Goal: Obtain resource: Download file/media

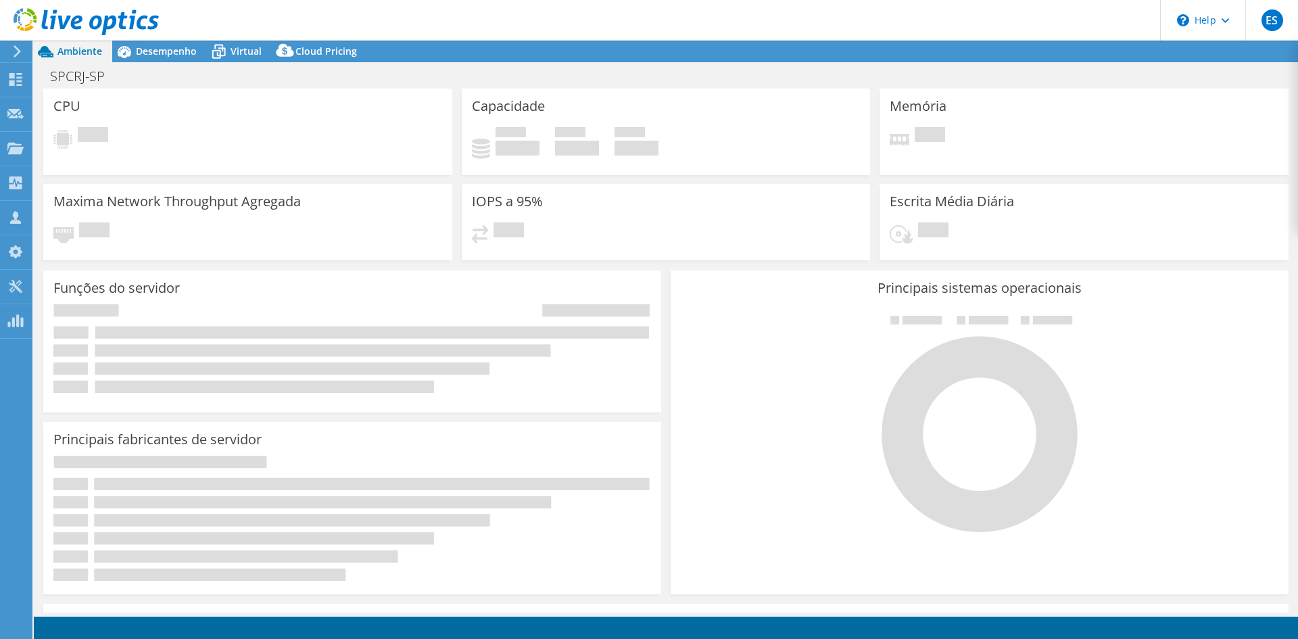
select select "USD"
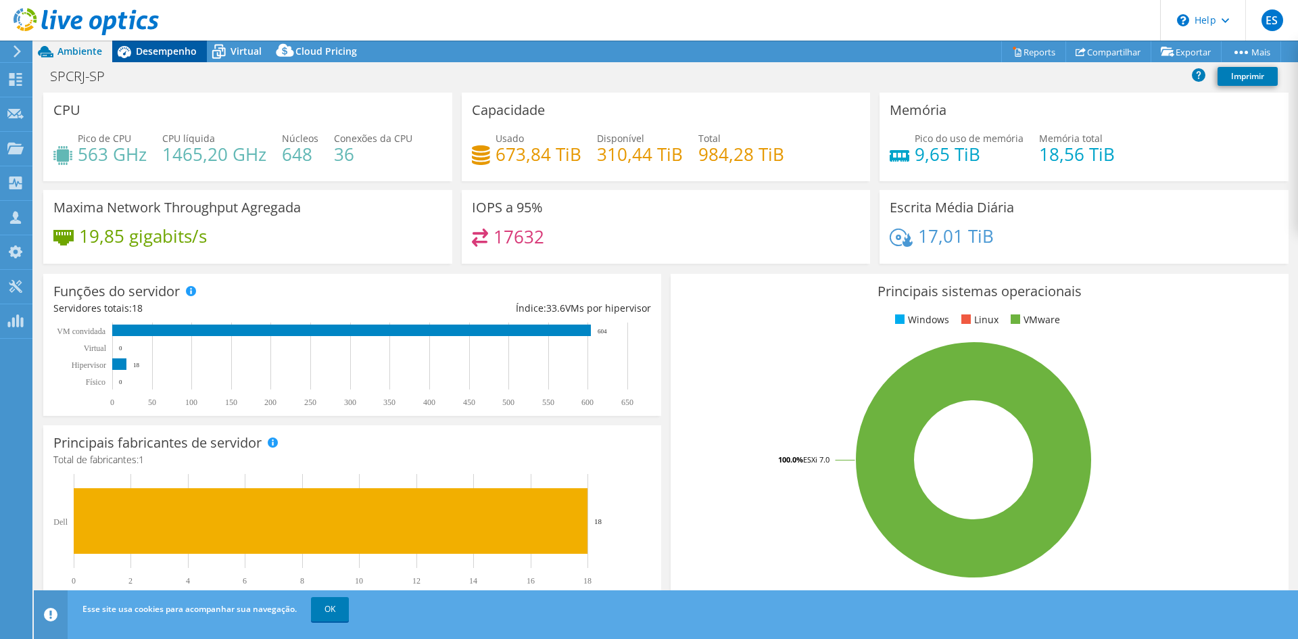
click at [163, 47] on span "Desempenho" at bounding box center [166, 51] width 61 height 13
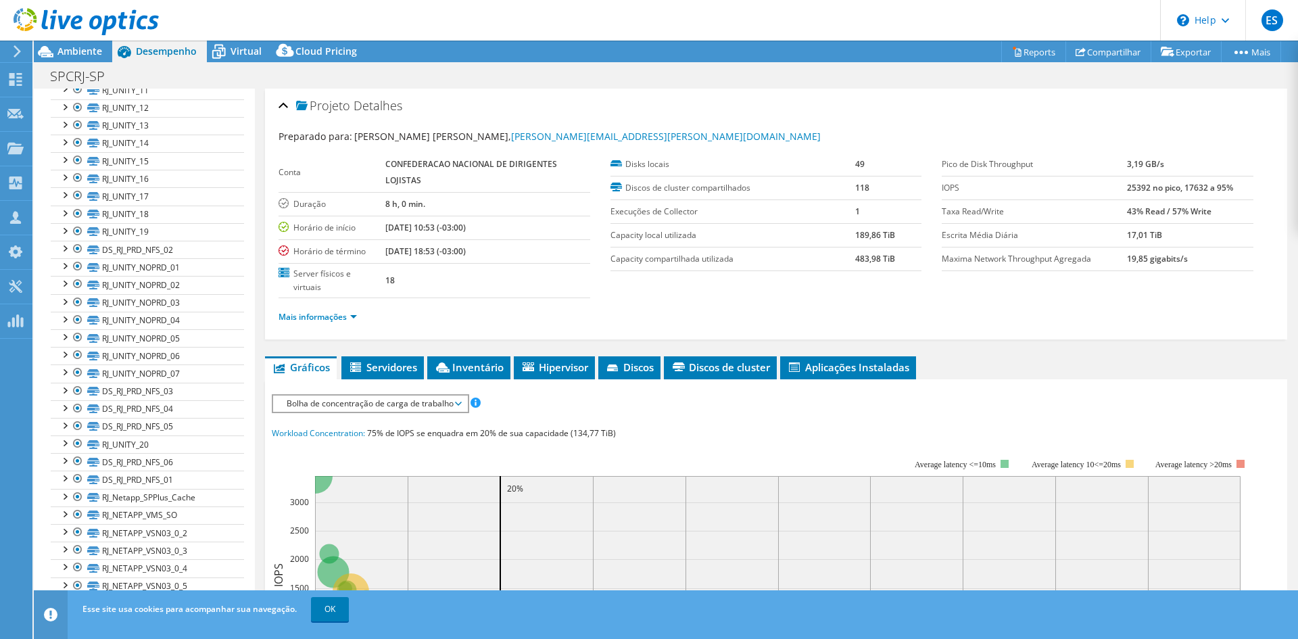
scroll to position [274, 0]
click at [1039, 51] on link "Reports" at bounding box center [1033, 51] width 65 height 21
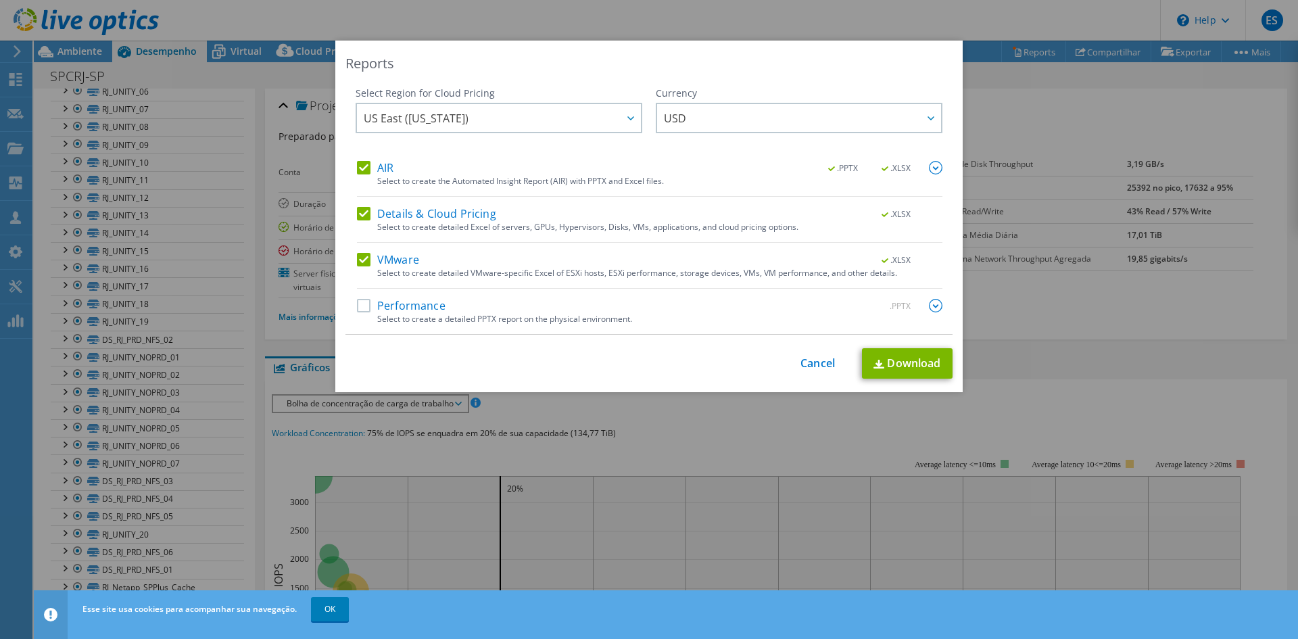
click at [366, 166] on label "AIR" at bounding box center [375, 168] width 36 height 14
click at [0, 0] on input "AIR" at bounding box center [0, 0] width 0 height 0
click at [359, 207] on label "Details & Cloud Pricing" at bounding box center [426, 214] width 139 height 14
click at [0, 0] on input "Details & Cloud Pricing" at bounding box center [0, 0] width 0 height 0
click at [891, 368] on link "Download" at bounding box center [907, 363] width 91 height 30
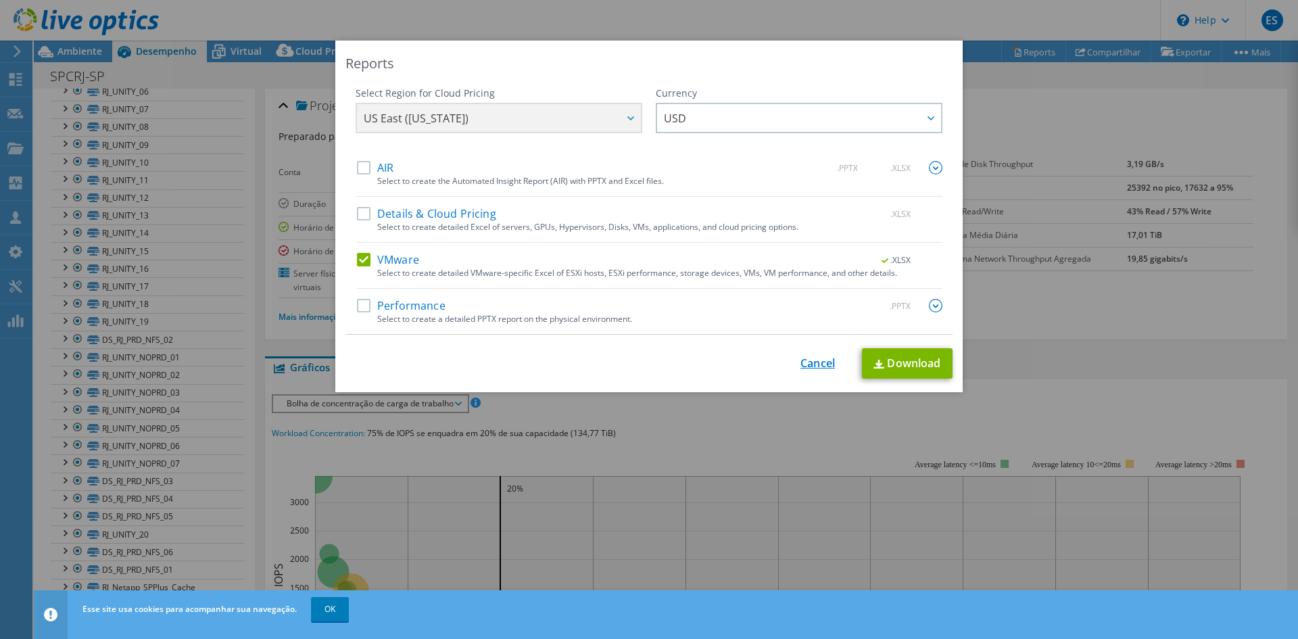
click at [815, 366] on link "Cancel" at bounding box center [817, 363] width 34 height 13
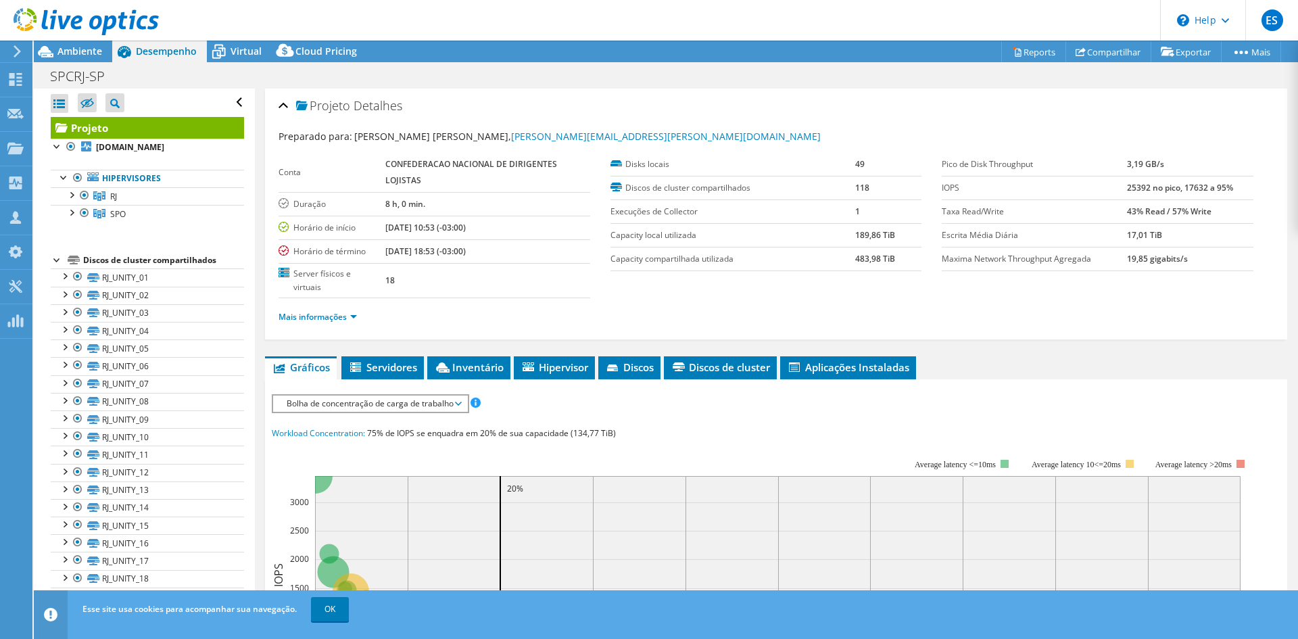
click at [86, 28] on icon at bounding box center [86, 22] width 145 height 28
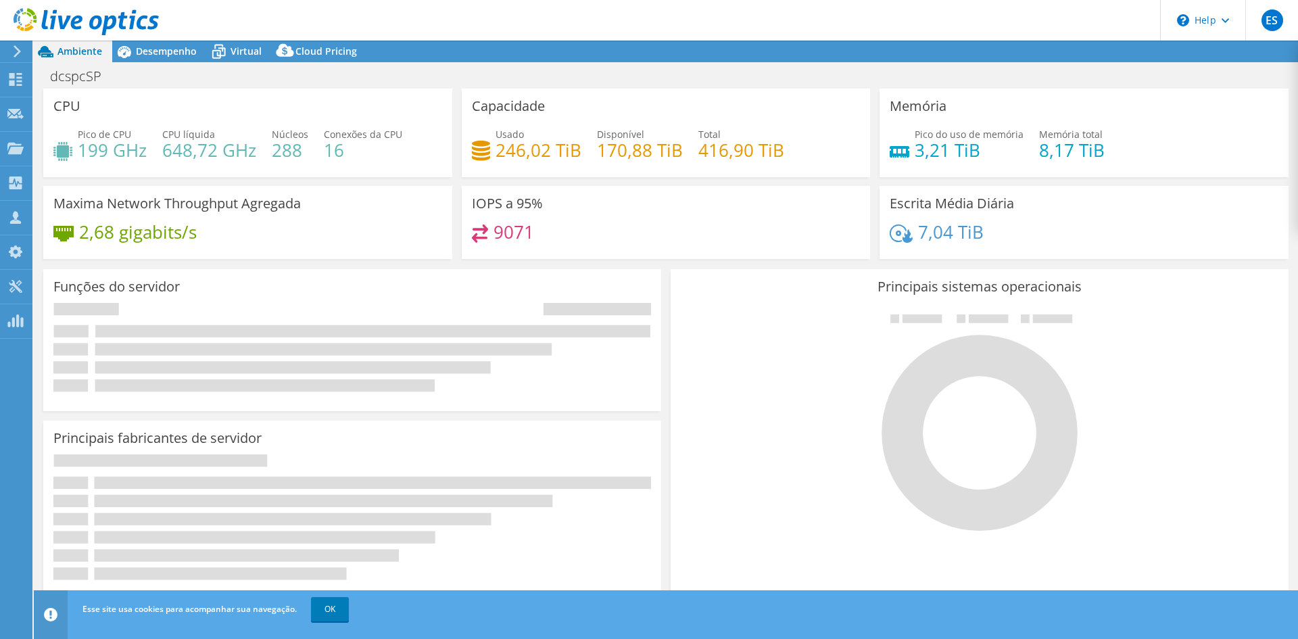
select select "USD"
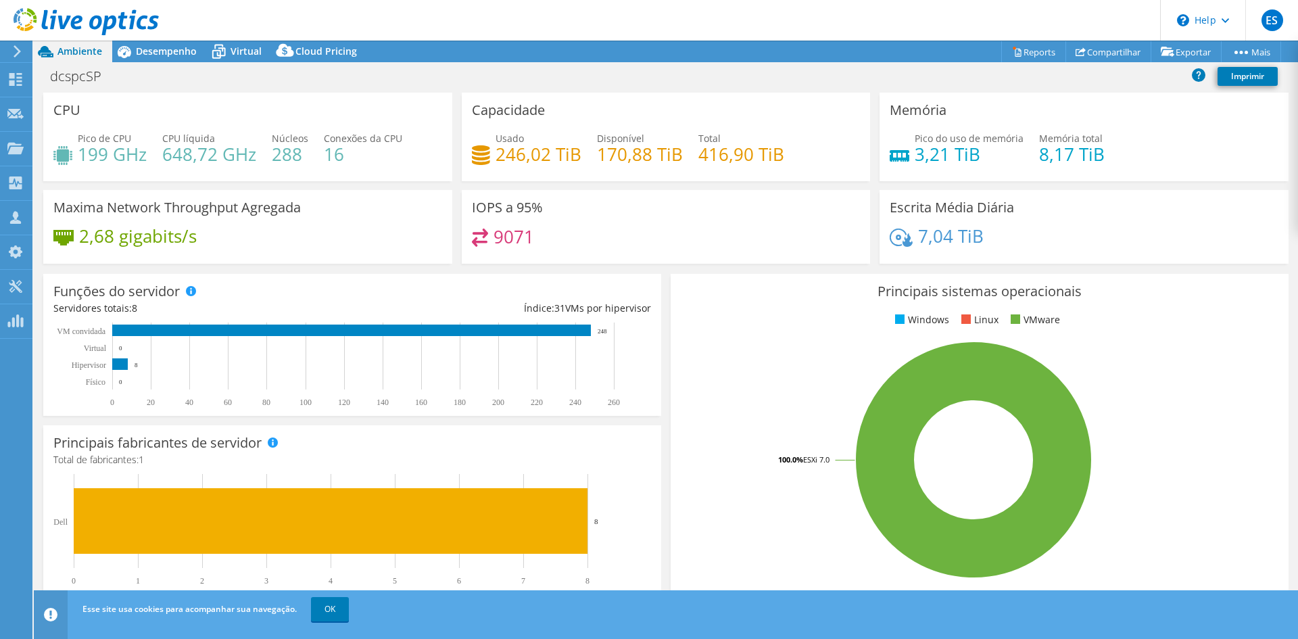
click at [153, 42] on div at bounding box center [79, 22] width 159 height 45
click at [159, 55] on span "Desempenho" at bounding box center [166, 51] width 61 height 13
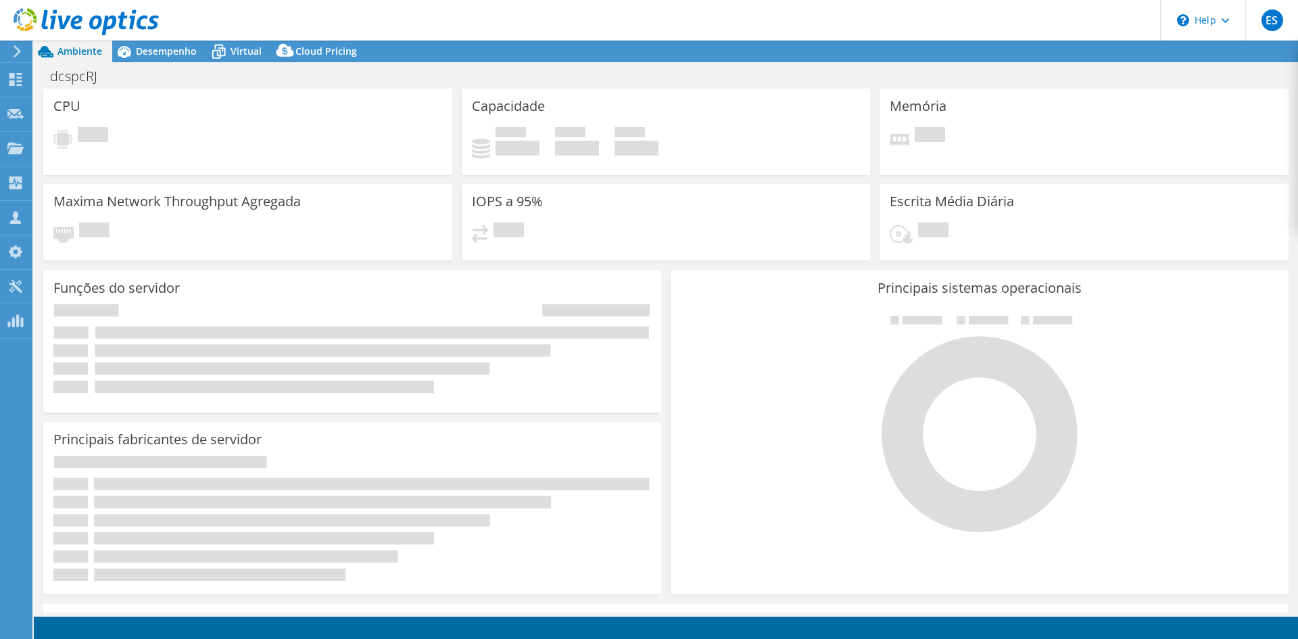
click at [145, 64] on div "dcspcRJ Imprimir" at bounding box center [666, 76] width 1264 height 25
select select "USD"
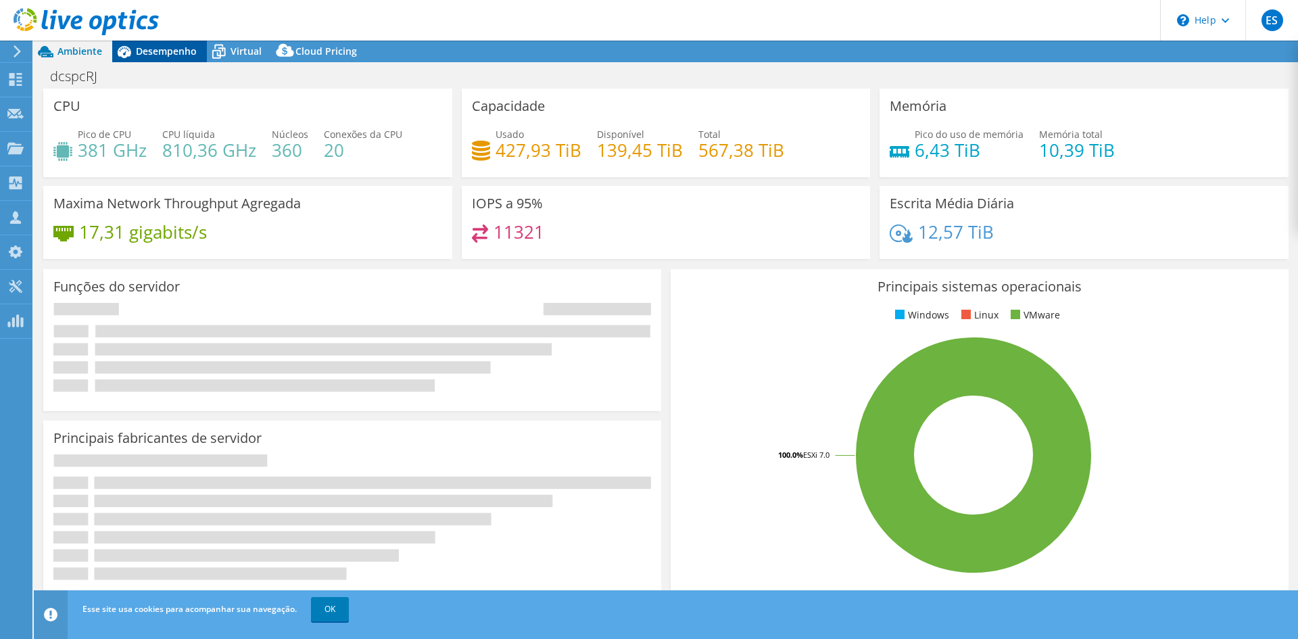
click at [149, 56] on span "Desempenho" at bounding box center [166, 51] width 61 height 13
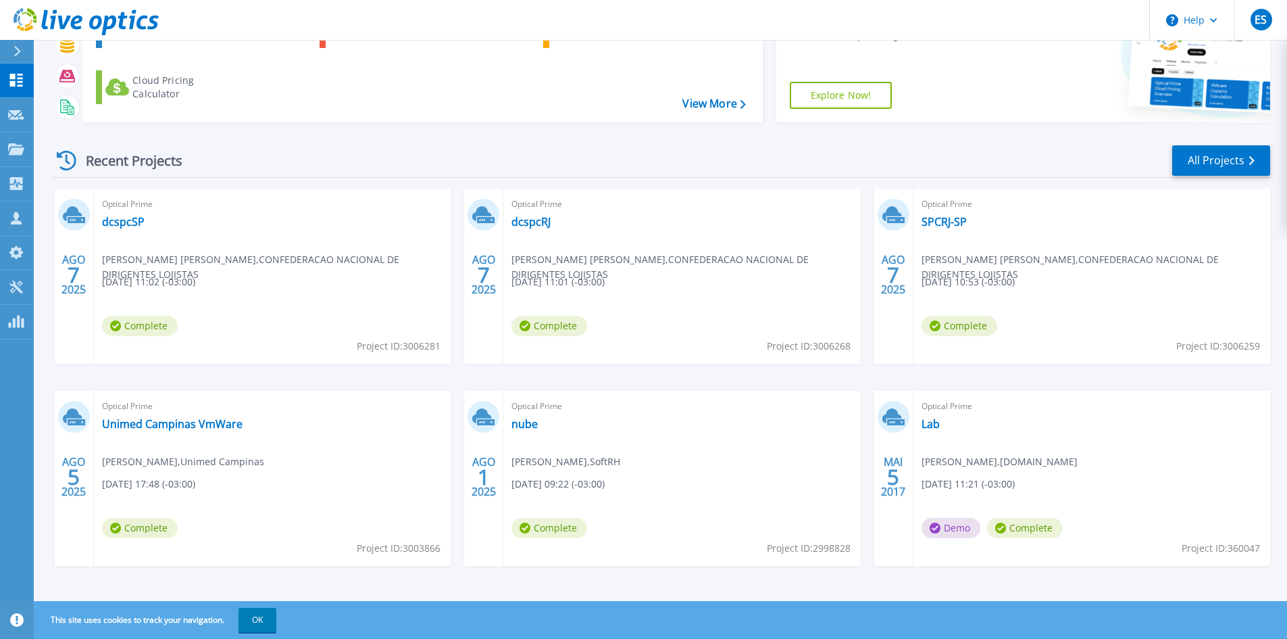
scroll to position [110, 0]
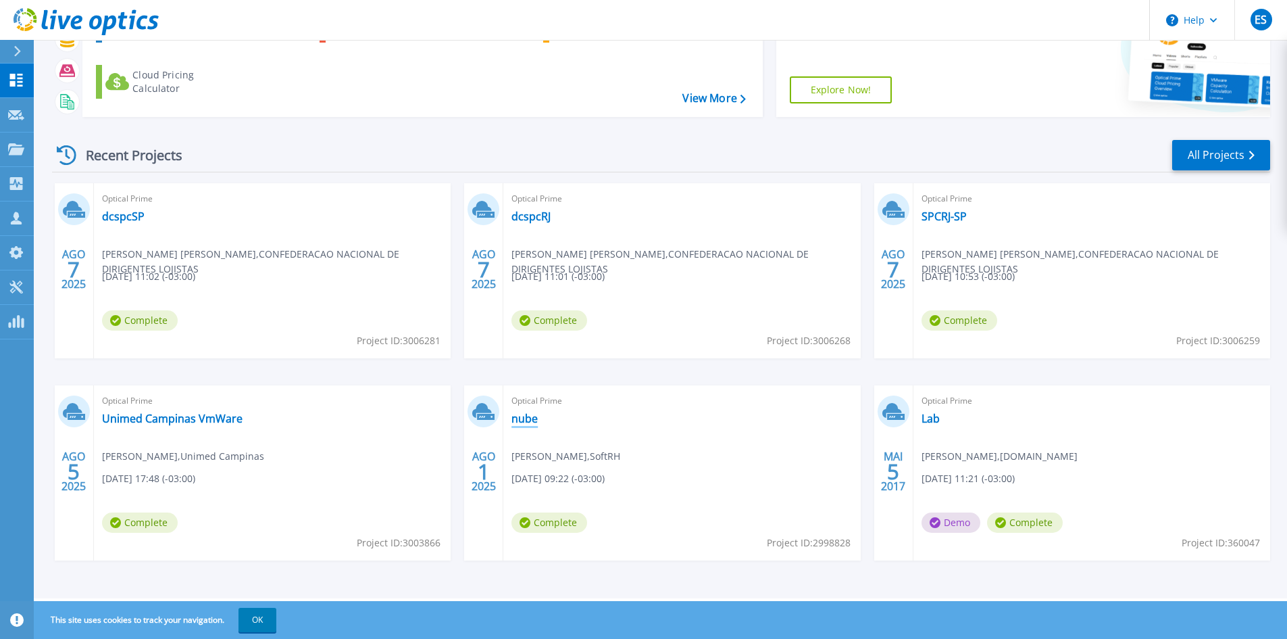
click at [526, 416] on link "nube" at bounding box center [525, 419] width 26 height 14
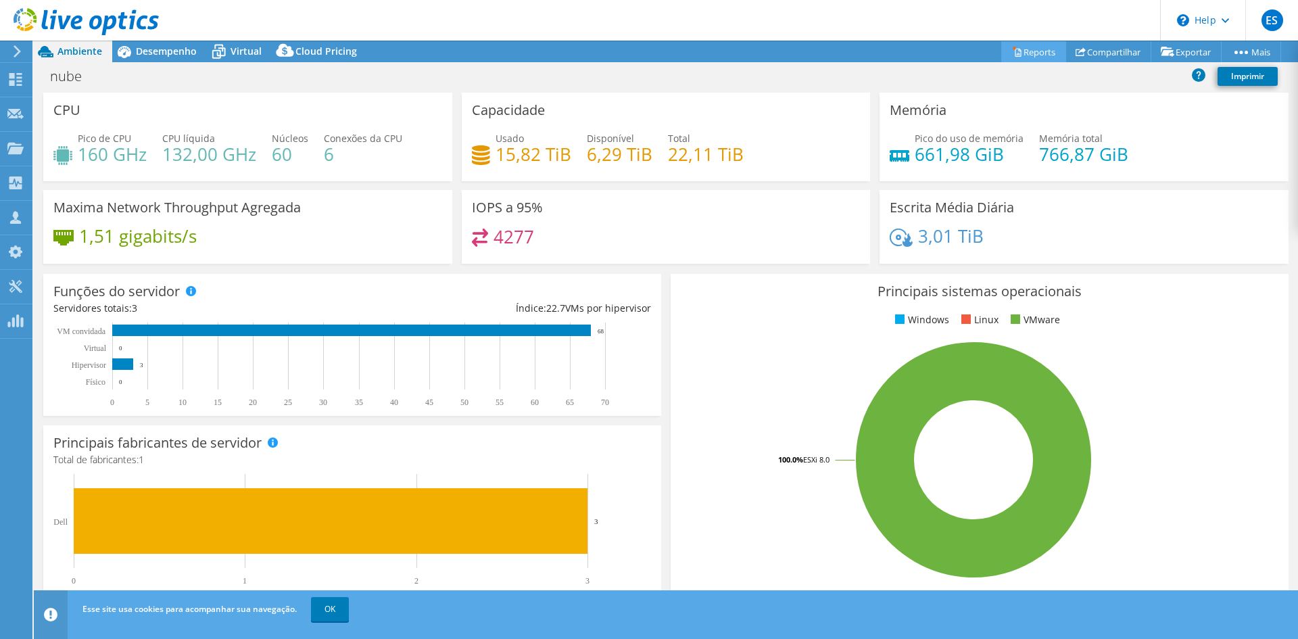
click at [1029, 51] on link "Reports" at bounding box center [1033, 51] width 65 height 21
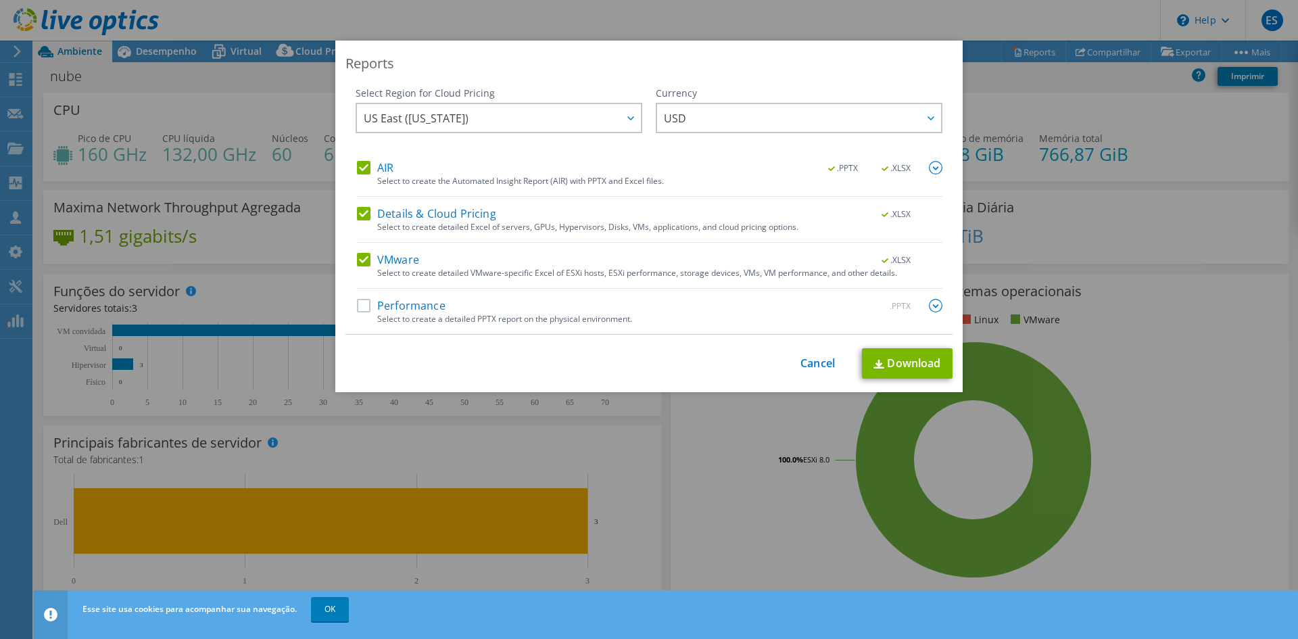
click at [362, 300] on label "Performance" at bounding box center [401, 306] width 89 height 14
click at [0, 0] on input "Performance" at bounding box center [0, 0] width 0 height 0
click at [911, 363] on link "Download" at bounding box center [907, 363] width 91 height 30
